Goal: Task Accomplishment & Management: Manage account settings

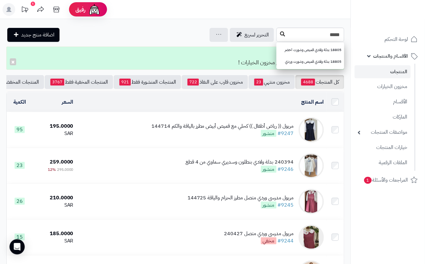
type input "*****"
click at [278, 30] on button at bounding box center [283, 34] width 10 height 12
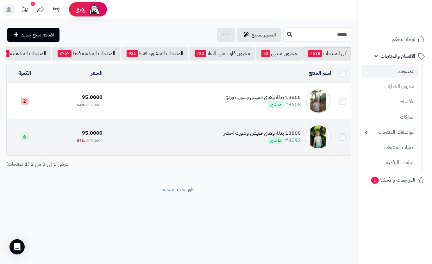
click at [226, 137] on div "18805 بدلة ولادي قميص وشورت اخضر" at bounding box center [262, 133] width 77 height 7
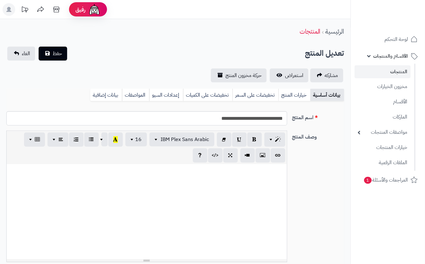
scroll to position [68, 0]
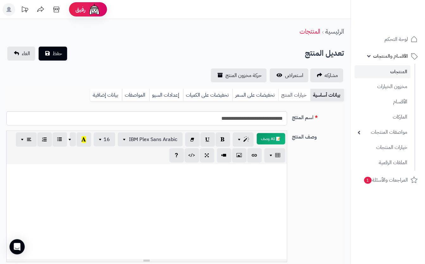
click at [290, 98] on link "خيارات المنتج" at bounding box center [294, 95] width 32 height 13
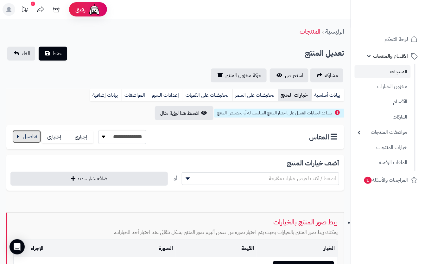
click at [24, 137] on button "button" at bounding box center [26, 136] width 29 height 13
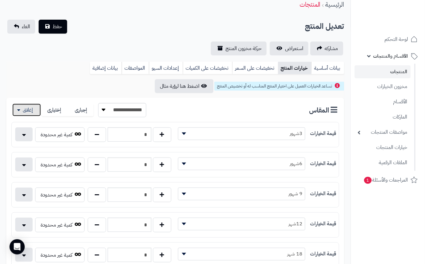
scroll to position [42, 0]
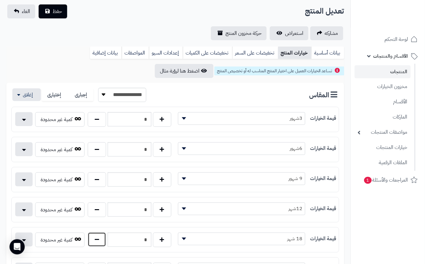
click at [95, 241] on button "button" at bounding box center [97, 239] width 18 height 15
type input "*"
click at [124, 31] on div "مشاركه استعراض حركة مخزون المنتج" at bounding box center [175, 33] width 338 height 14
click at [59, 12] on span "حفظ" at bounding box center [58, 11] width 10 height 8
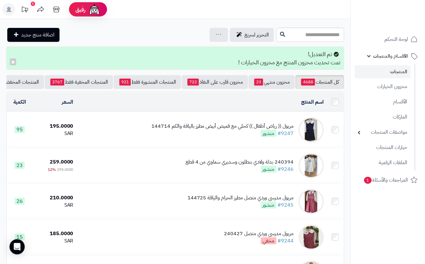
scroll to position [279, 0]
